Goal: Find specific page/section: Find specific page/section

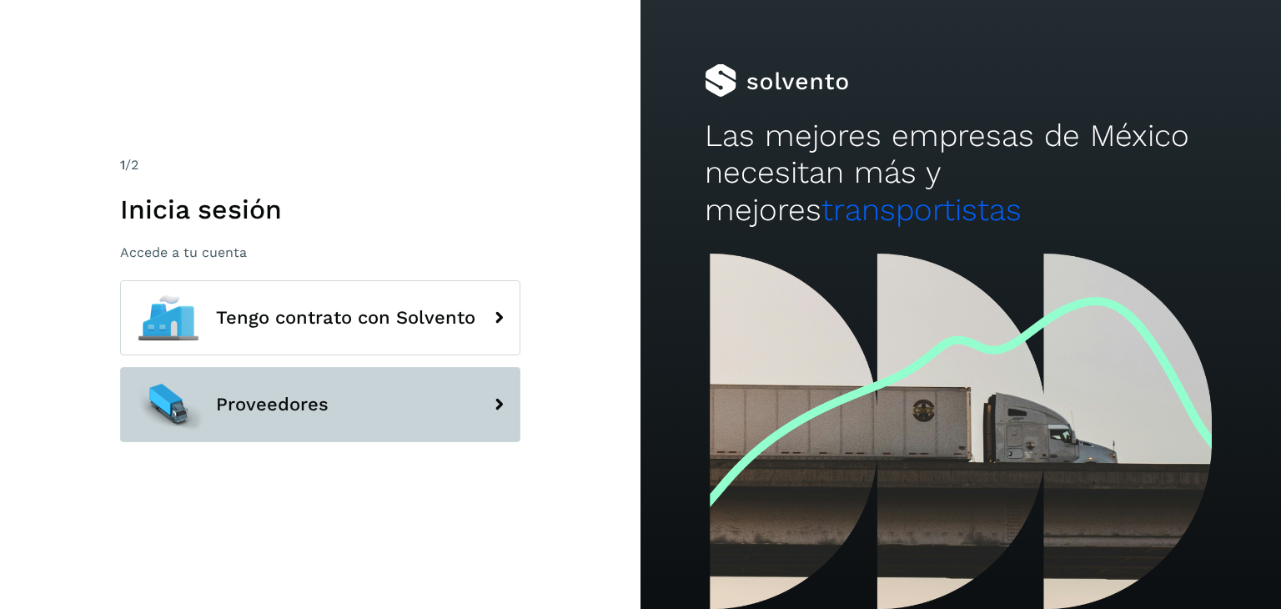
click at [319, 389] on button "Proveedores" at bounding box center [320, 404] width 400 height 75
click at [353, 405] on button "Proveedores" at bounding box center [320, 404] width 400 height 75
click at [439, 411] on button "Proveedores" at bounding box center [320, 404] width 400 height 75
click at [309, 410] on span "Proveedores" at bounding box center [272, 405] width 113 height 20
click at [311, 402] on span "Proveedores" at bounding box center [272, 405] width 113 height 20
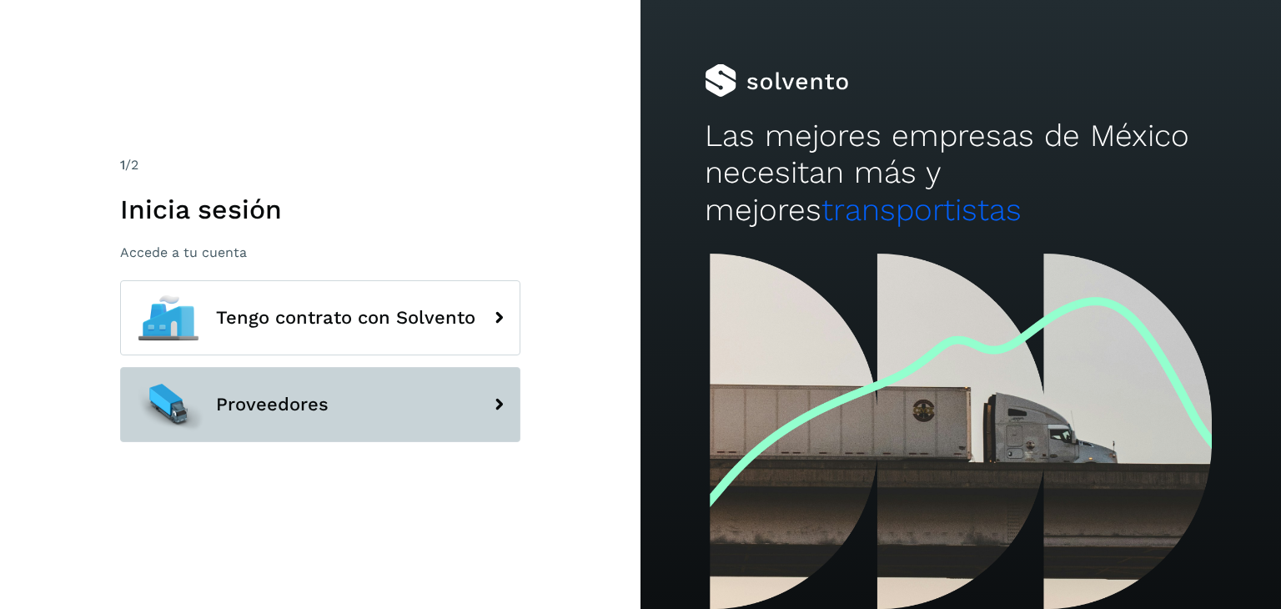
click at [311, 402] on span "Proveedores" at bounding box center [272, 405] width 113 height 20
click at [311, 401] on span "Proveedores" at bounding box center [272, 405] width 113 height 20
click at [484, 405] on icon at bounding box center [498, 404] width 33 height 33
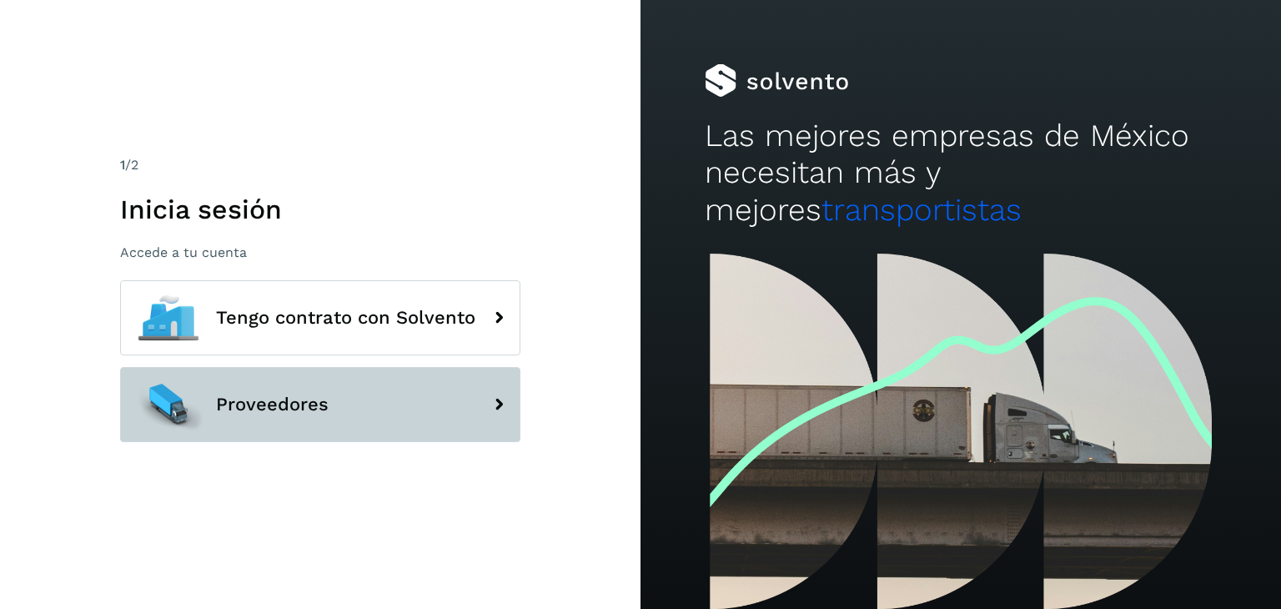
click at [483, 405] on icon at bounding box center [498, 404] width 33 height 33
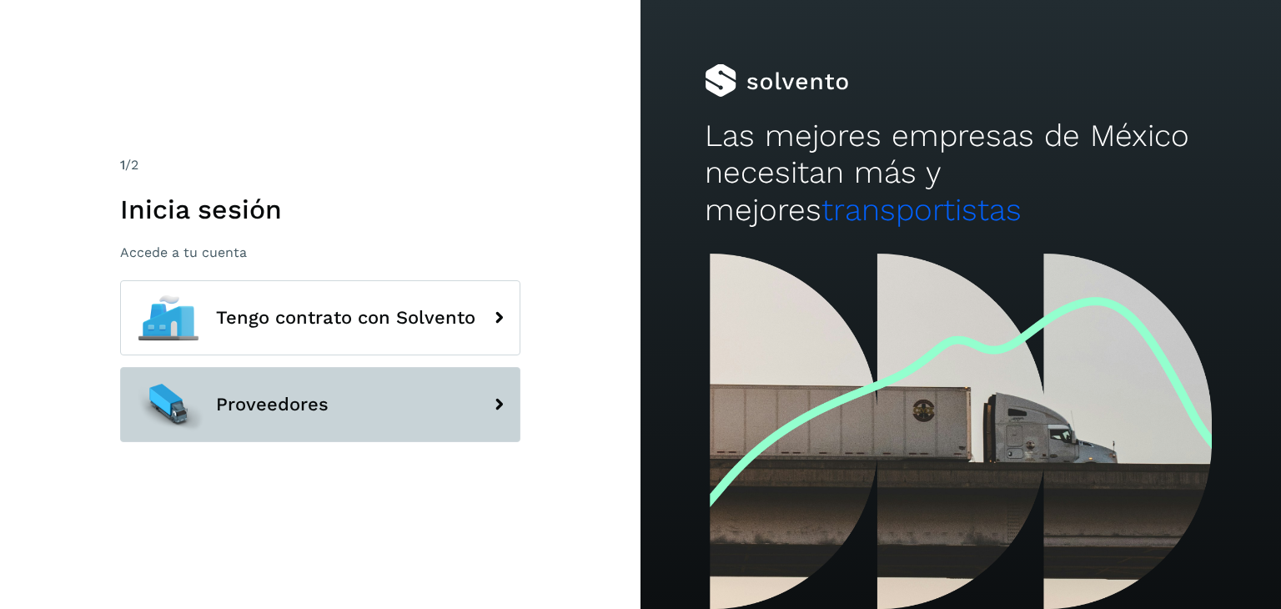
click at [483, 405] on icon at bounding box center [498, 404] width 33 height 33
